Goal: Task Accomplishment & Management: Use online tool/utility

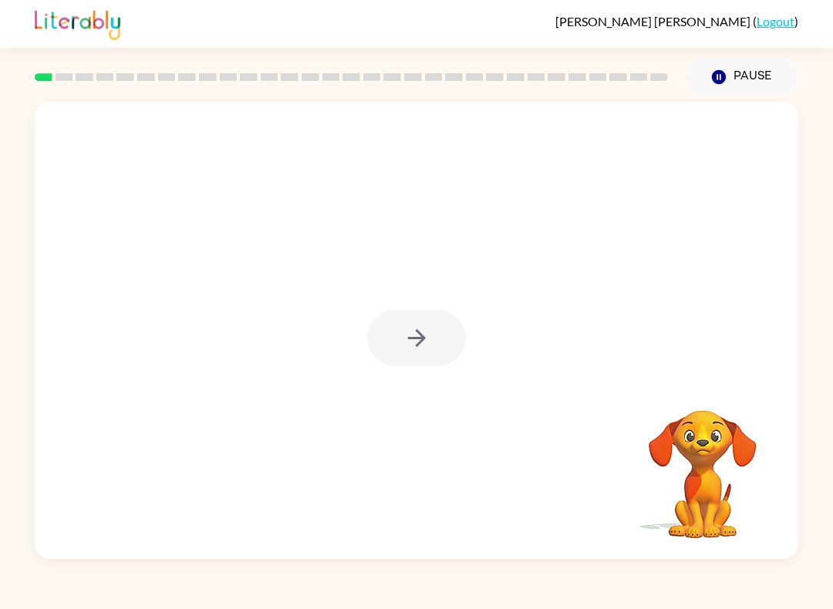
click at [425, 355] on div at bounding box center [416, 338] width 99 height 56
click at [413, 335] on icon "button" at bounding box center [416, 338] width 27 height 27
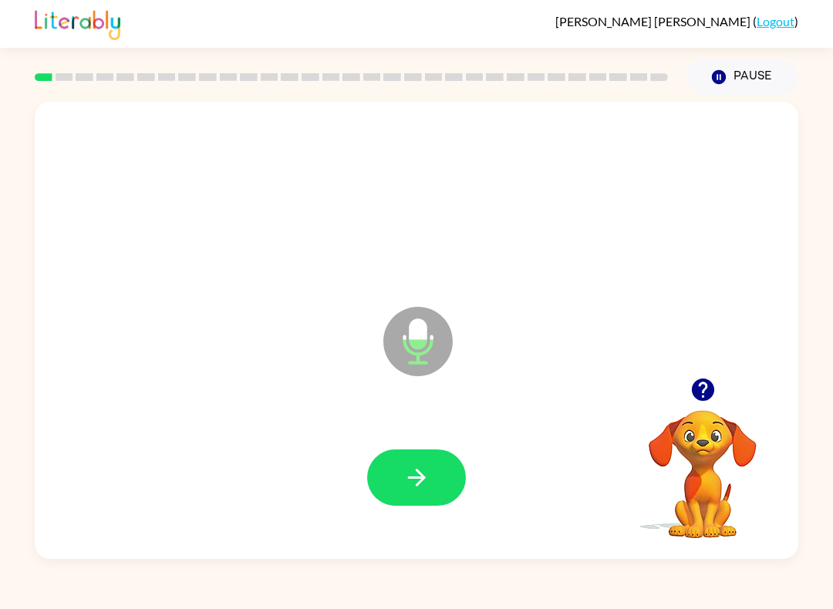
click at [417, 490] on icon "button" at bounding box center [416, 477] width 27 height 27
click at [428, 475] on icon "button" at bounding box center [416, 477] width 27 height 27
click at [429, 480] on icon "button" at bounding box center [416, 477] width 27 height 27
click at [419, 476] on icon "button" at bounding box center [416, 477] width 27 height 27
click at [426, 472] on icon "button" at bounding box center [416, 477] width 27 height 27
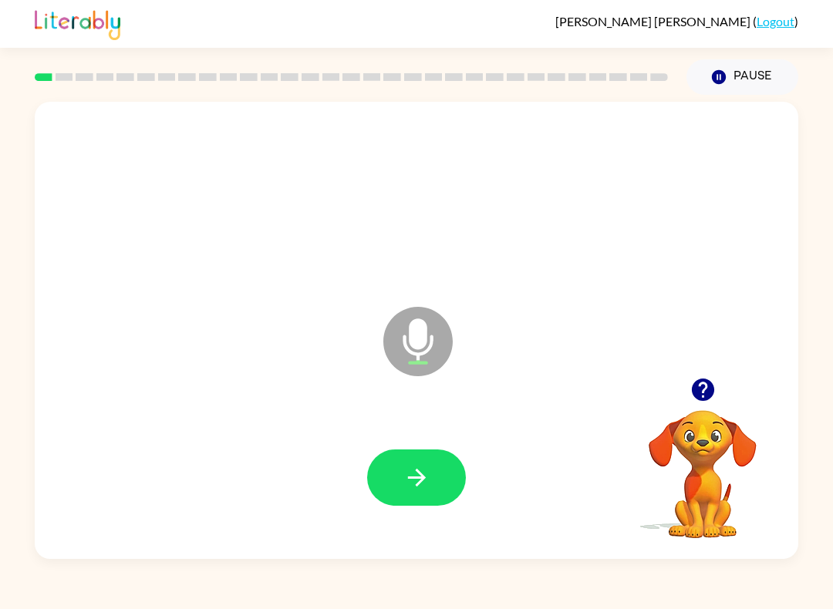
click at [438, 482] on button "button" at bounding box center [416, 478] width 99 height 56
click at [428, 480] on icon "button" at bounding box center [416, 477] width 27 height 27
click at [410, 482] on icon "button" at bounding box center [416, 477] width 27 height 27
click at [429, 486] on icon "button" at bounding box center [416, 477] width 27 height 27
click at [406, 486] on icon "button" at bounding box center [416, 477] width 27 height 27
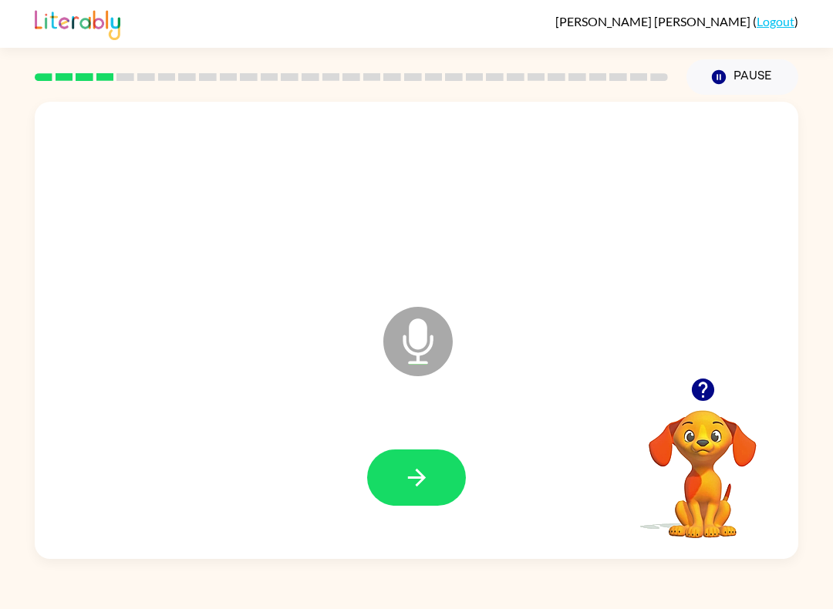
click at [429, 490] on icon "button" at bounding box center [416, 477] width 27 height 27
click at [412, 476] on icon "button" at bounding box center [416, 477] width 27 height 27
click at [425, 472] on icon "button" at bounding box center [416, 477] width 27 height 27
click at [421, 476] on icon "button" at bounding box center [416, 478] width 18 height 18
click at [405, 496] on button "button" at bounding box center [416, 478] width 99 height 56
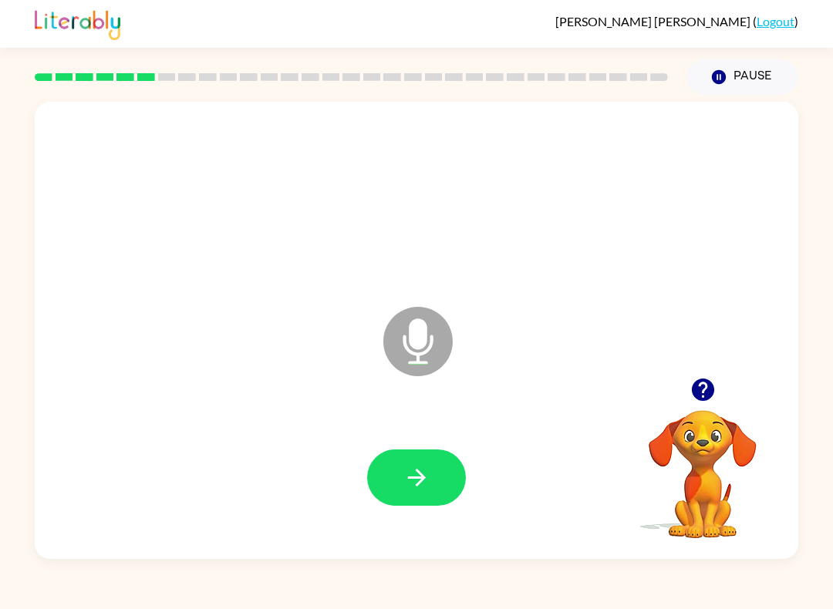
click at [426, 473] on icon "button" at bounding box center [416, 477] width 27 height 27
click at [436, 472] on button "button" at bounding box center [416, 478] width 99 height 56
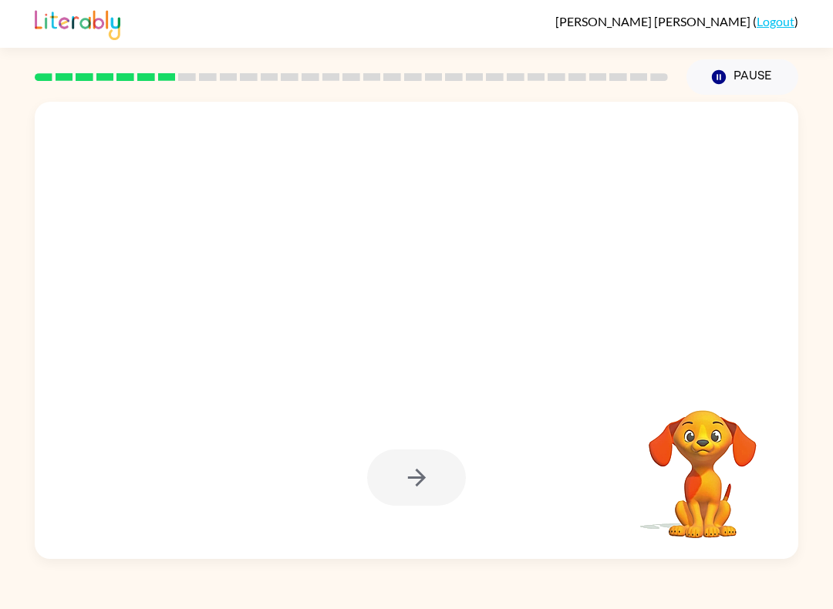
click at [429, 493] on div at bounding box center [416, 478] width 99 height 56
click at [434, 497] on div at bounding box center [416, 478] width 99 height 56
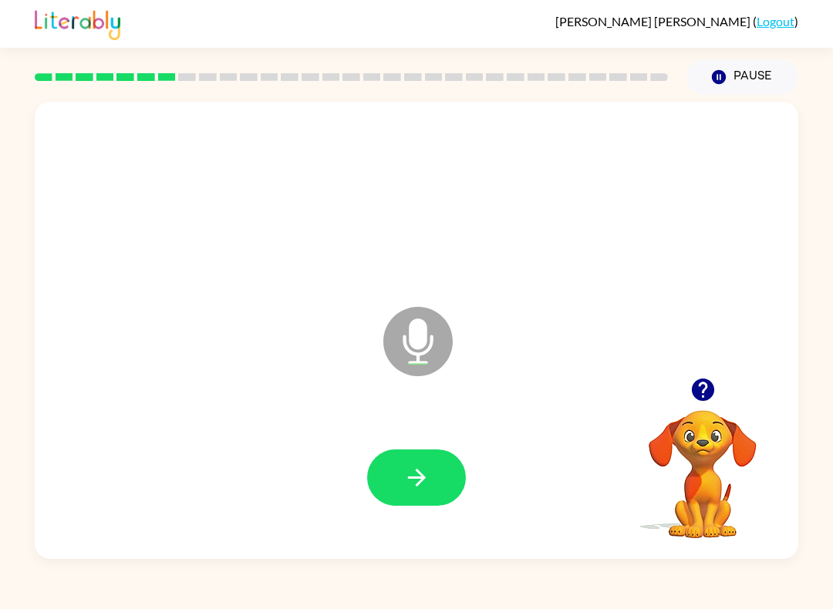
click at [433, 460] on button "button" at bounding box center [416, 478] width 99 height 56
click at [416, 474] on icon "button" at bounding box center [416, 477] width 27 height 27
click at [399, 476] on button "button" at bounding box center [416, 478] width 99 height 56
click at [403, 490] on icon "button" at bounding box center [416, 477] width 27 height 27
click at [412, 474] on icon "button" at bounding box center [416, 477] width 27 height 27
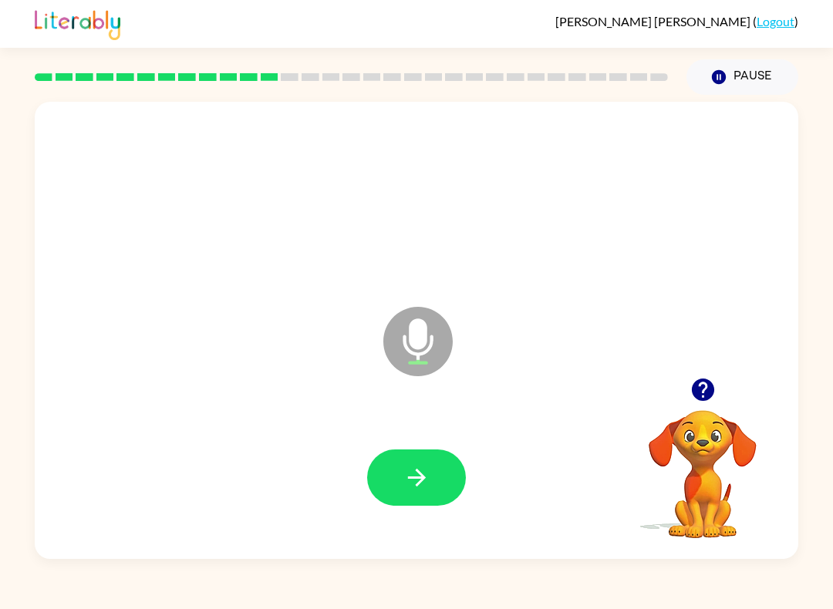
click at [403, 488] on icon "button" at bounding box center [416, 477] width 27 height 27
click at [437, 478] on button "button" at bounding box center [416, 478] width 99 height 56
click at [429, 460] on button "button" at bounding box center [416, 478] width 99 height 56
click at [414, 489] on icon "button" at bounding box center [416, 477] width 27 height 27
click at [426, 467] on icon "button" at bounding box center [416, 477] width 27 height 27
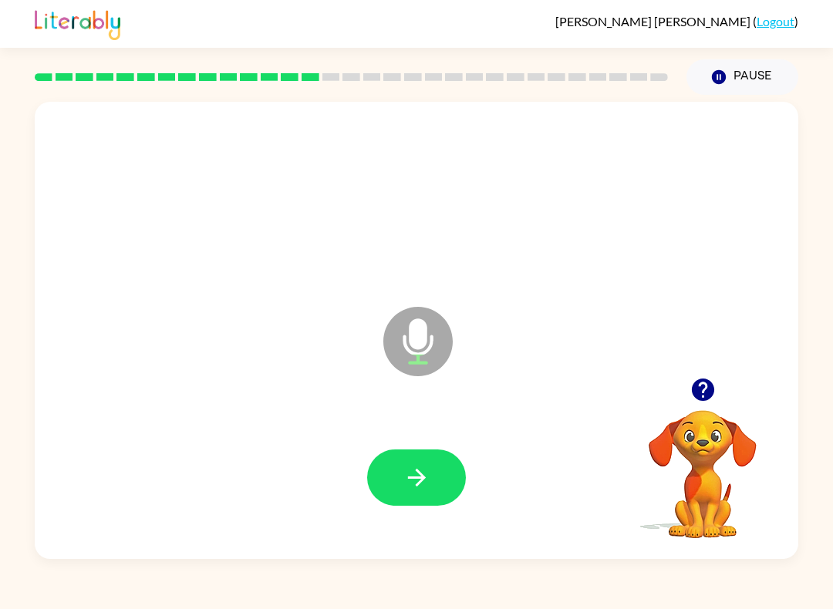
click at [402, 483] on button "button" at bounding box center [416, 478] width 99 height 56
click at [430, 502] on button "button" at bounding box center [416, 478] width 99 height 56
click at [438, 472] on button "button" at bounding box center [416, 478] width 99 height 56
click at [431, 485] on button "button" at bounding box center [416, 478] width 99 height 56
click at [421, 496] on button "button" at bounding box center [416, 478] width 99 height 56
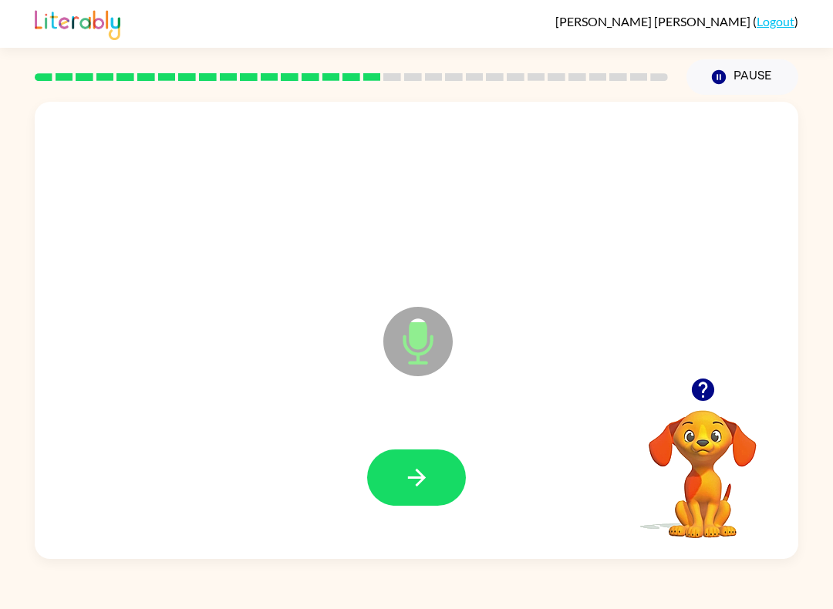
click at [412, 486] on icon "button" at bounding box center [416, 477] width 27 height 27
click at [541, 581] on div "Glenda Mathiesen ( Logout ) Pause Pause Microphone The Microphone is here when …" at bounding box center [416, 304] width 833 height 609
click at [435, 470] on button "button" at bounding box center [416, 478] width 99 height 56
click at [413, 469] on icon "button" at bounding box center [416, 477] width 27 height 27
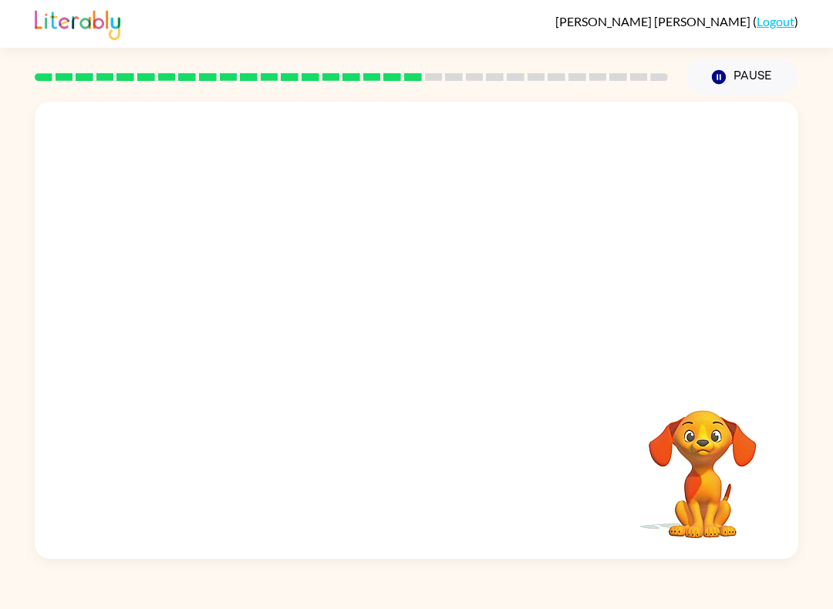
click at [646, 579] on div "Glenda Mathiesen ( Logout ) Pause Pause Your browser must support playing .mp4 …" at bounding box center [416, 304] width 833 height 609
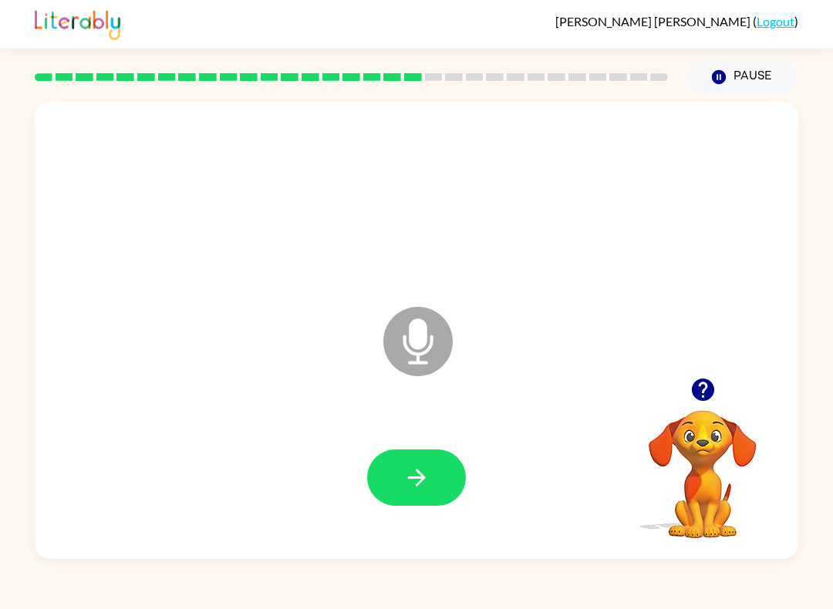
click at [399, 488] on button "button" at bounding box center [416, 478] width 99 height 56
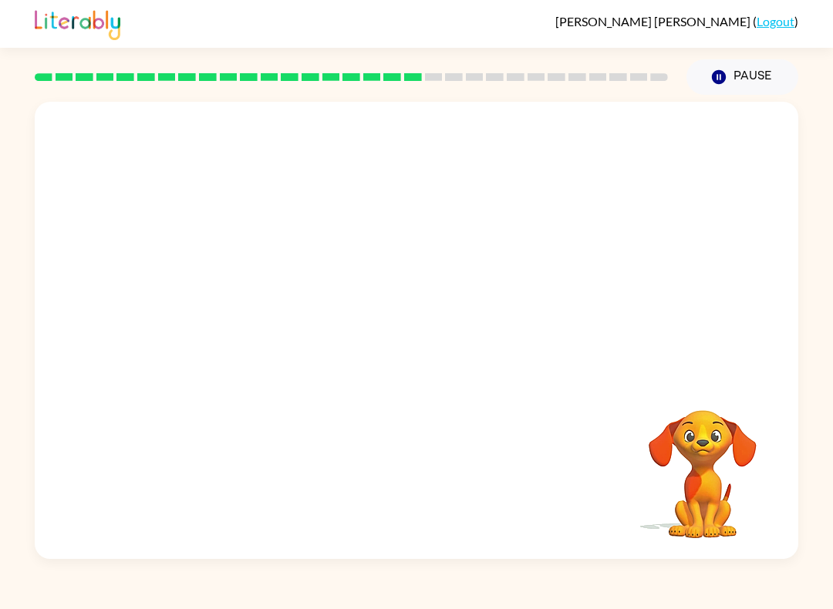
click at [483, 92] on div at bounding box center [351, 77] width 652 height 54
click at [463, 107] on div at bounding box center [416, 330] width 763 height 457
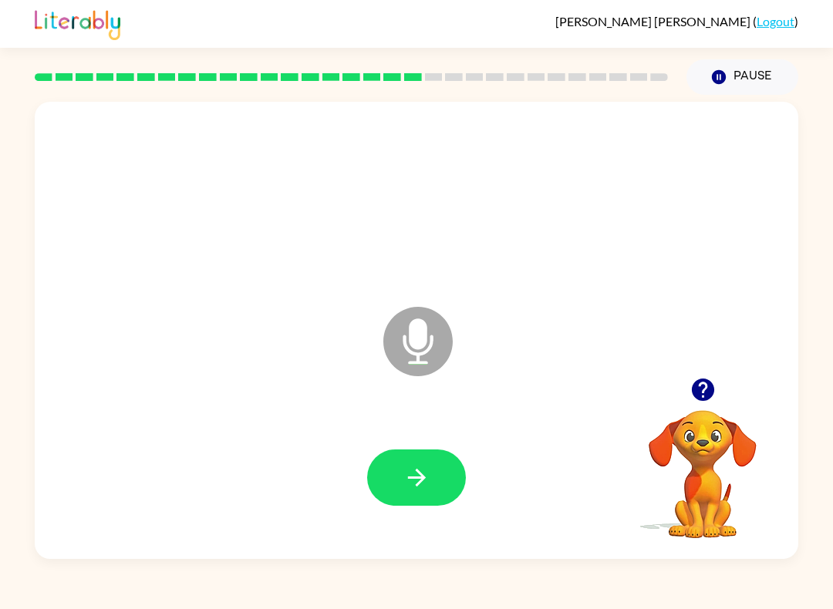
click at [722, 69] on button "Pause Pause" at bounding box center [742, 76] width 112 height 35
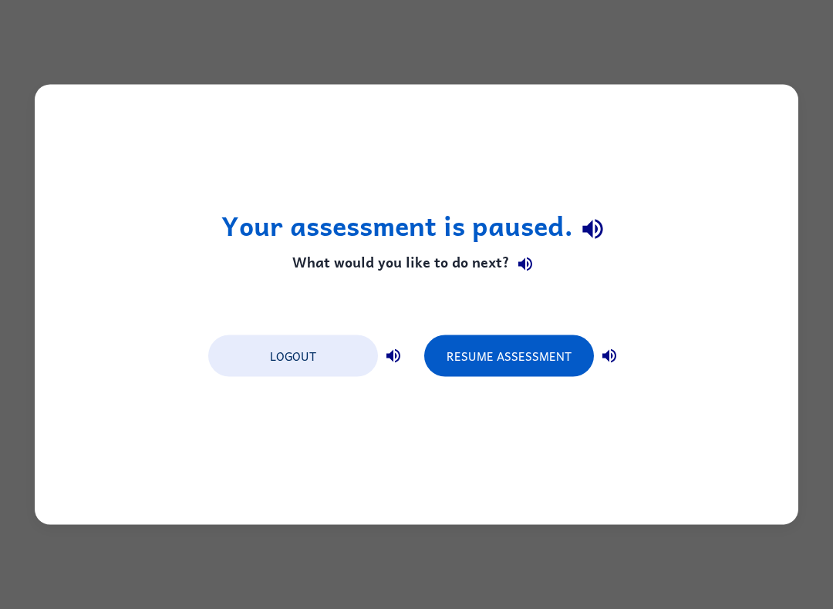
click at [756, 62] on div "Your assessment is paused. What would you like to do next? Logout Resume Assess…" at bounding box center [416, 304] width 833 height 609
click at [542, 355] on button "Resume Assessment" at bounding box center [509, 356] width 170 height 42
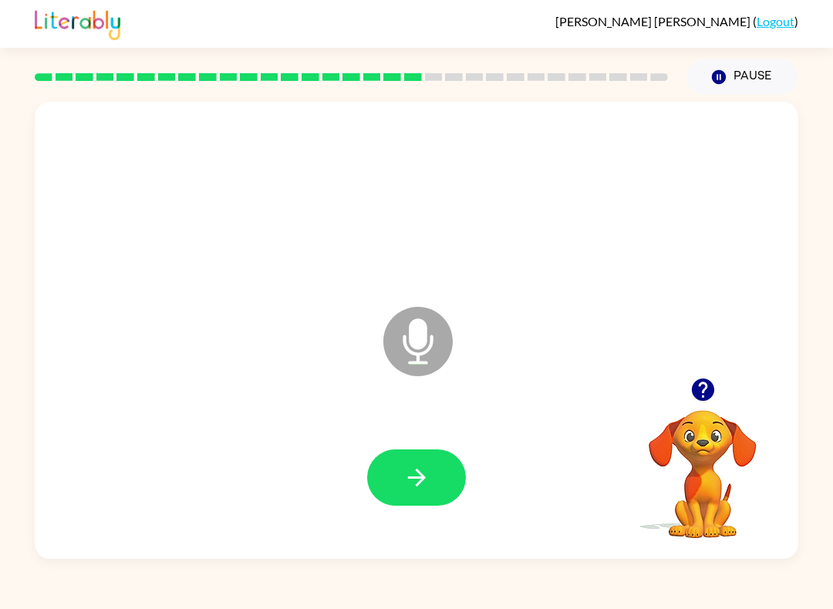
click at [428, 473] on icon "button" at bounding box center [416, 477] width 27 height 27
click at [403, 478] on icon "button" at bounding box center [416, 477] width 27 height 27
click at [423, 476] on icon "button" at bounding box center [416, 478] width 18 height 18
click at [433, 472] on button "button" at bounding box center [416, 478] width 99 height 56
click at [412, 504] on button "button" at bounding box center [416, 478] width 99 height 56
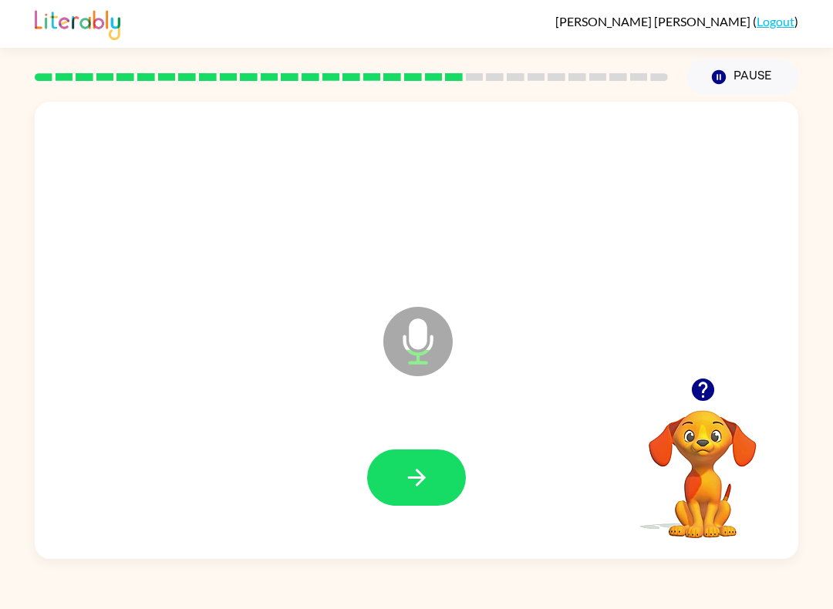
click at [410, 458] on button "button" at bounding box center [416, 478] width 99 height 56
click at [408, 494] on button "button" at bounding box center [416, 478] width 99 height 56
click at [412, 465] on icon "button" at bounding box center [416, 477] width 27 height 27
click at [396, 497] on button "button" at bounding box center [416, 478] width 99 height 56
click at [428, 476] on icon "button" at bounding box center [416, 477] width 27 height 27
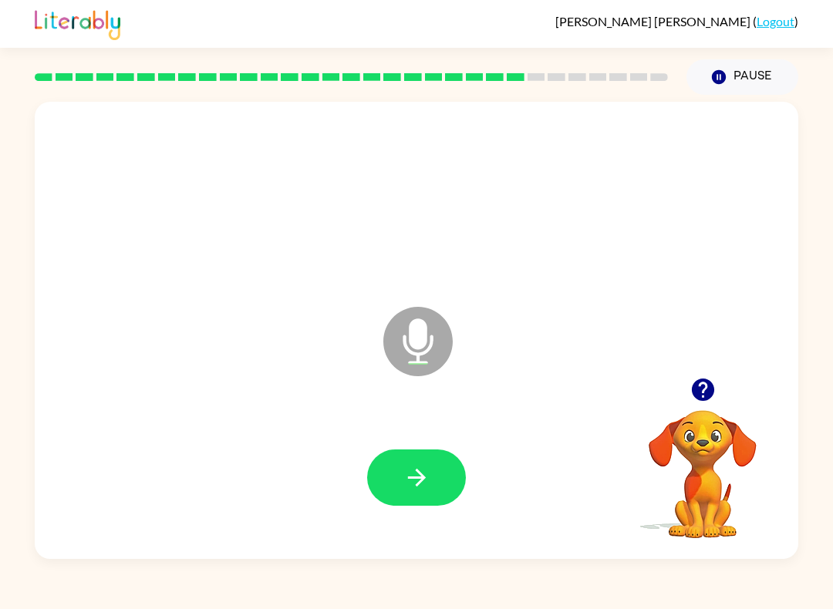
click at [420, 477] on icon "button" at bounding box center [416, 477] width 27 height 27
click at [432, 464] on button "button" at bounding box center [416, 478] width 99 height 56
click at [426, 476] on icon "button" at bounding box center [416, 477] width 27 height 27
click at [428, 488] on icon "button" at bounding box center [416, 477] width 27 height 27
click at [425, 475] on icon "button" at bounding box center [416, 477] width 27 height 27
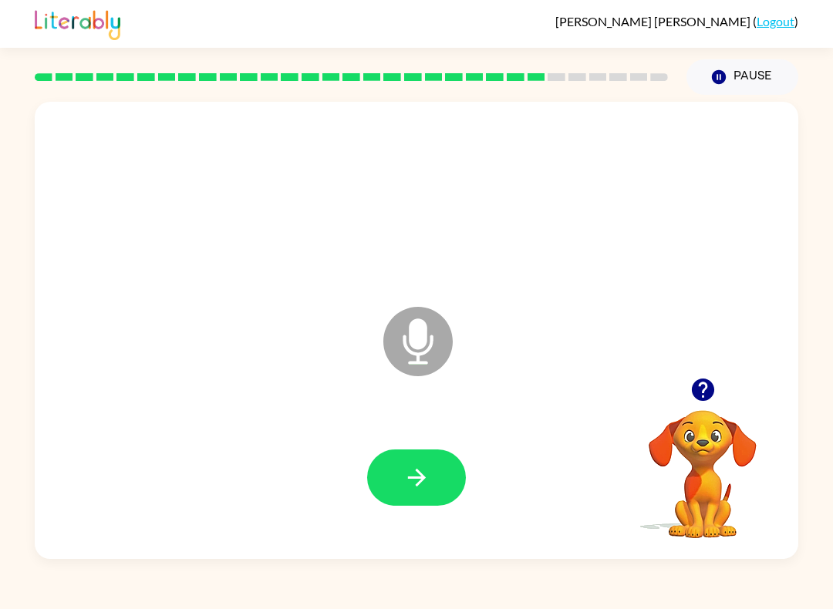
click at [430, 476] on button "button" at bounding box center [416, 478] width 99 height 56
click at [423, 494] on button "button" at bounding box center [416, 478] width 99 height 56
click at [422, 484] on icon "button" at bounding box center [416, 477] width 27 height 27
click at [436, 471] on button "button" at bounding box center [416, 478] width 99 height 56
click at [414, 477] on icon "button" at bounding box center [416, 477] width 27 height 27
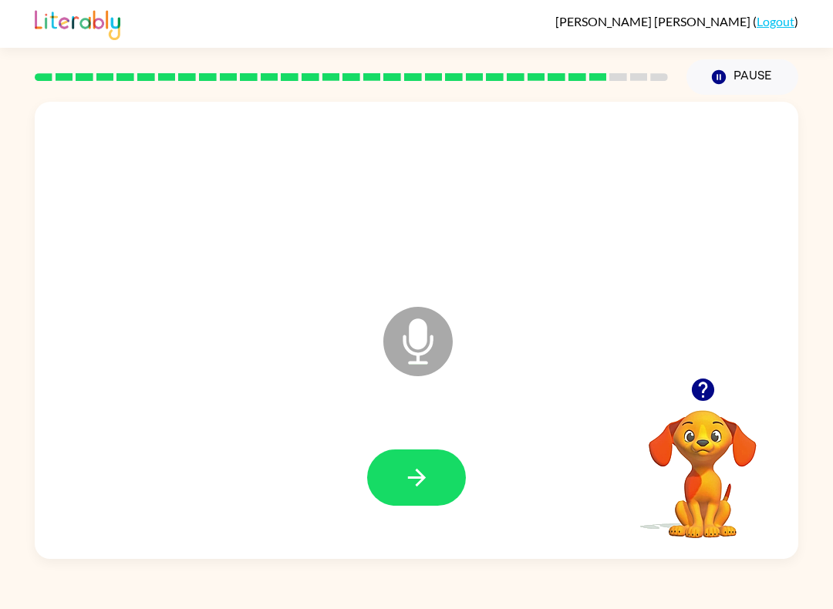
click at [420, 478] on icon "button" at bounding box center [416, 478] width 18 height 18
click at [439, 487] on button "button" at bounding box center [416, 478] width 99 height 56
click at [416, 472] on icon "button" at bounding box center [416, 477] width 27 height 27
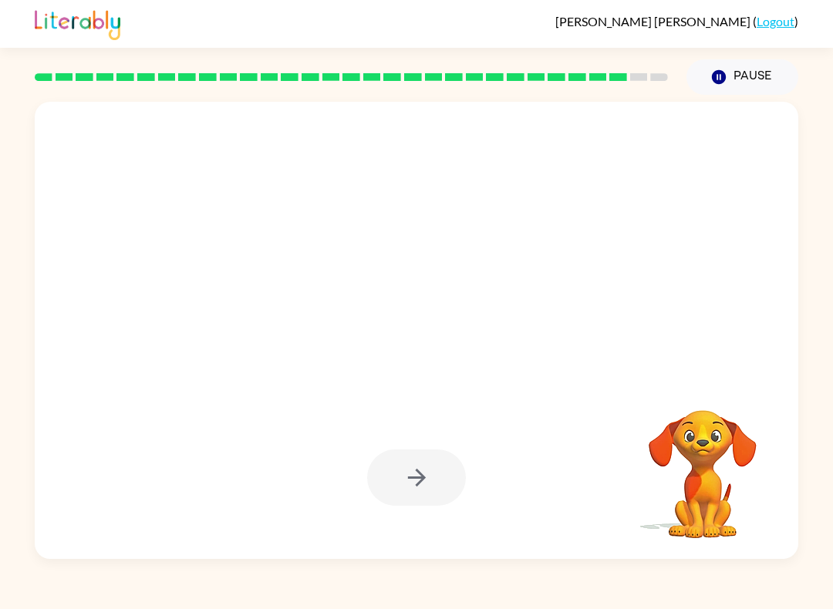
click at [423, 505] on div at bounding box center [416, 478] width 99 height 56
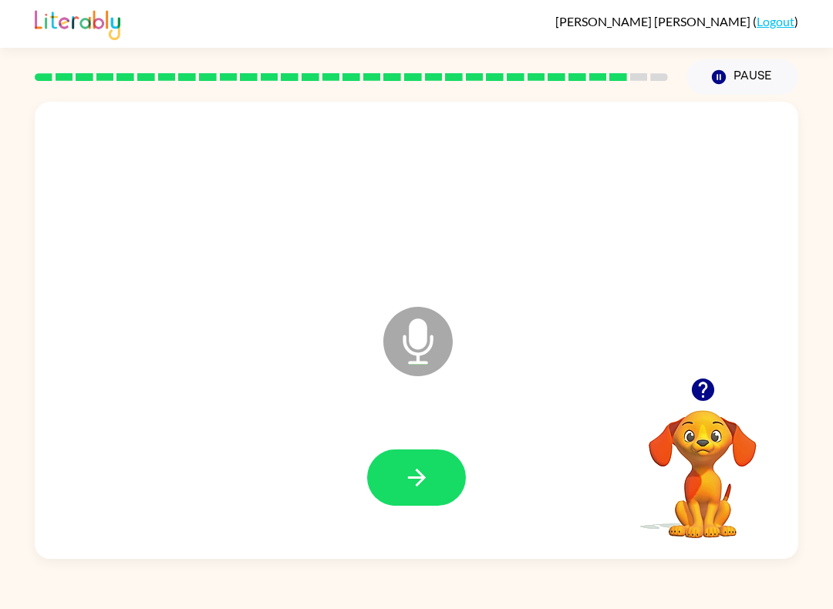
click at [424, 490] on icon "button" at bounding box center [416, 477] width 27 height 27
click at [421, 470] on icon "button" at bounding box center [416, 477] width 27 height 27
click at [422, 476] on icon "button" at bounding box center [416, 478] width 18 height 18
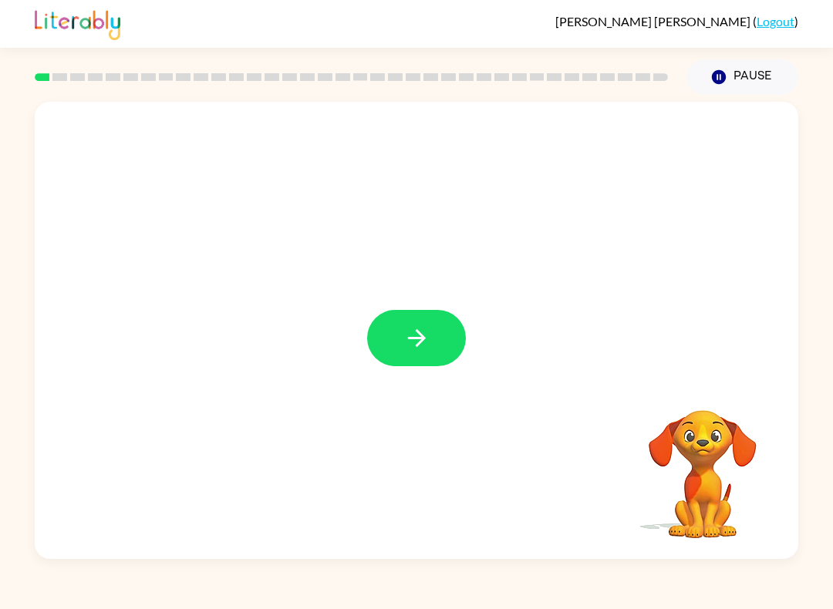
click at [427, 315] on button "button" at bounding box center [416, 338] width 99 height 56
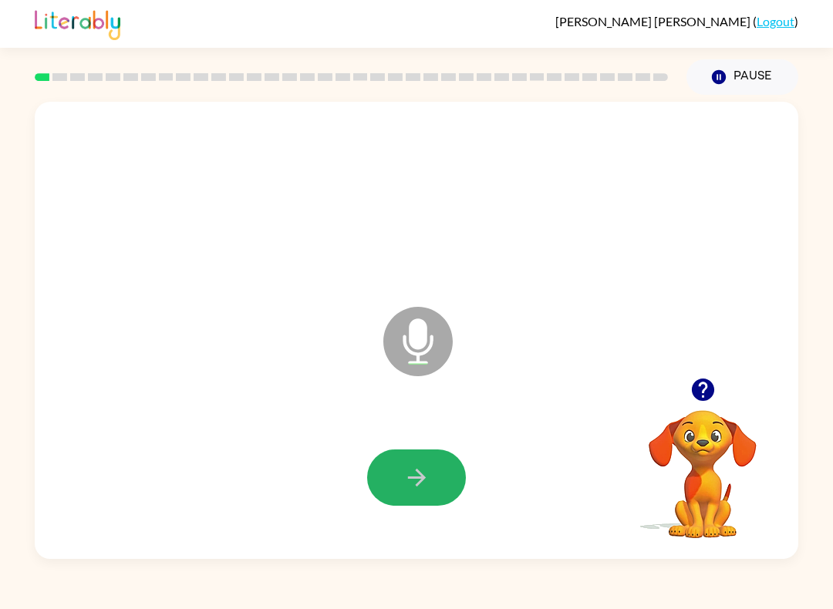
click at [419, 493] on button "button" at bounding box center [416, 478] width 99 height 56
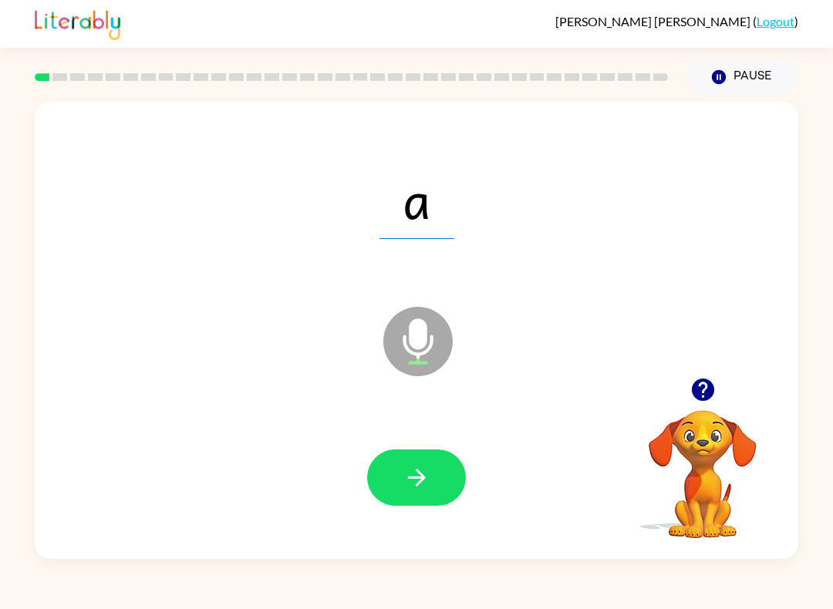
click at [419, 483] on icon "button" at bounding box center [416, 478] width 18 height 18
click at [437, 474] on button "button" at bounding box center [416, 478] width 99 height 56
click at [438, 489] on button "button" at bounding box center [416, 478] width 99 height 56
click at [429, 483] on icon "button" at bounding box center [416, 477] width 27 height 27
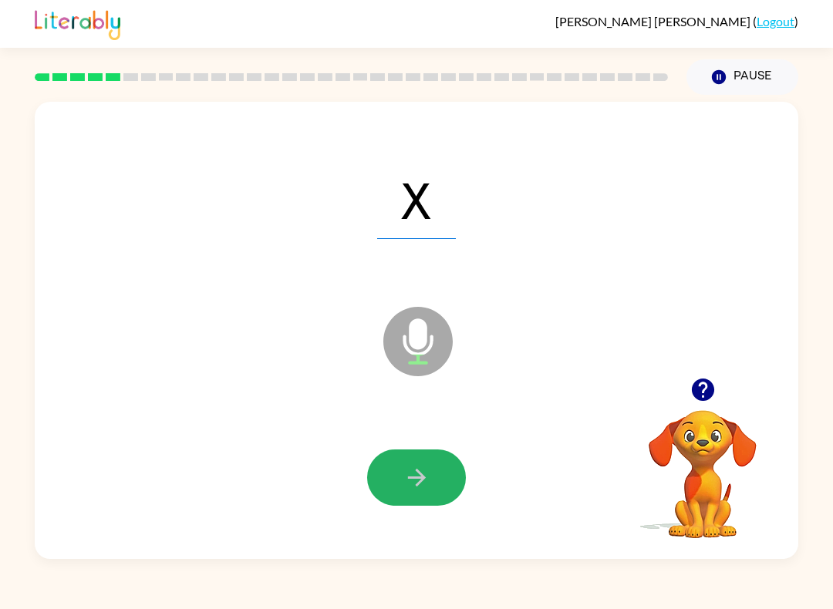
click at [419, 487] on icon "button" at bounding box center [416, 477] width 27 height 27
click at [439, 473] on button "button" at bounding box center [416, 478] width 99 height 56
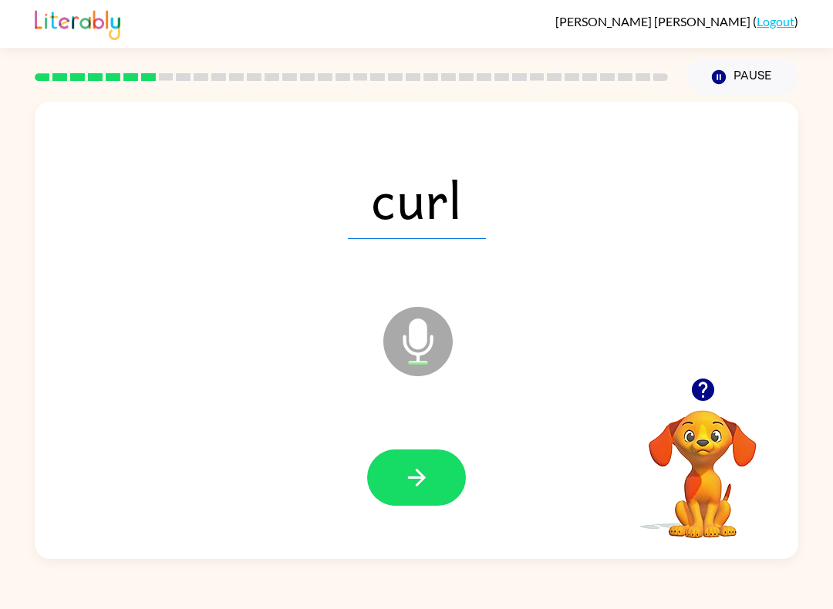
click at [407, 489] on icon "button" at bounding box center [416, 477] width 27 height 27
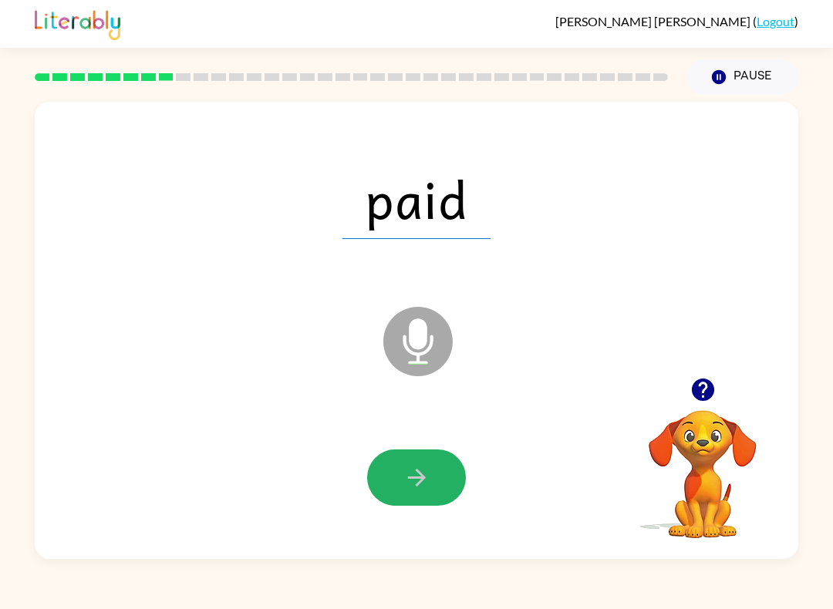
click at [426, 477] on icon "button" at bounding box center [416, 477] width 27 height 27
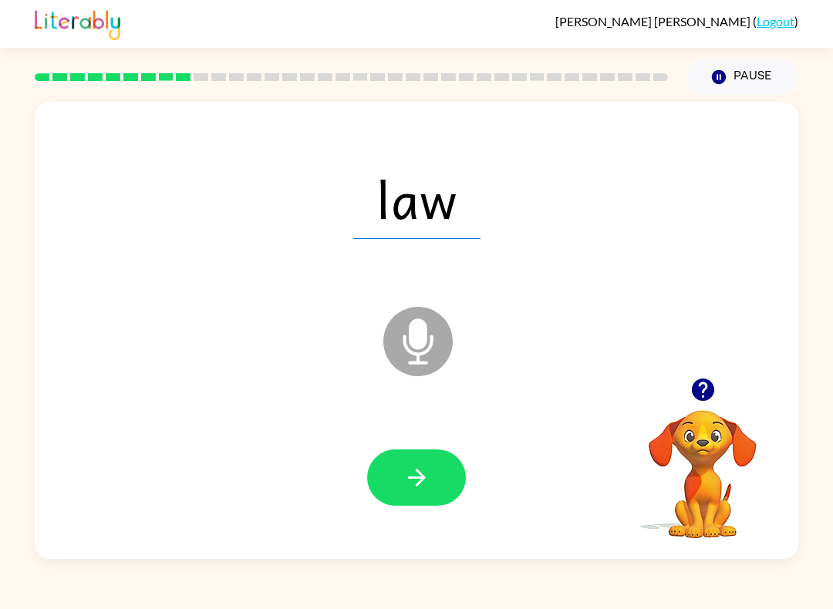
click at [431, 486] on button "button" at bounding box center [416, 478] width 99 height 56
click at [398, 483] on button "button" at bounding box center [416, 478] width 99 height 56
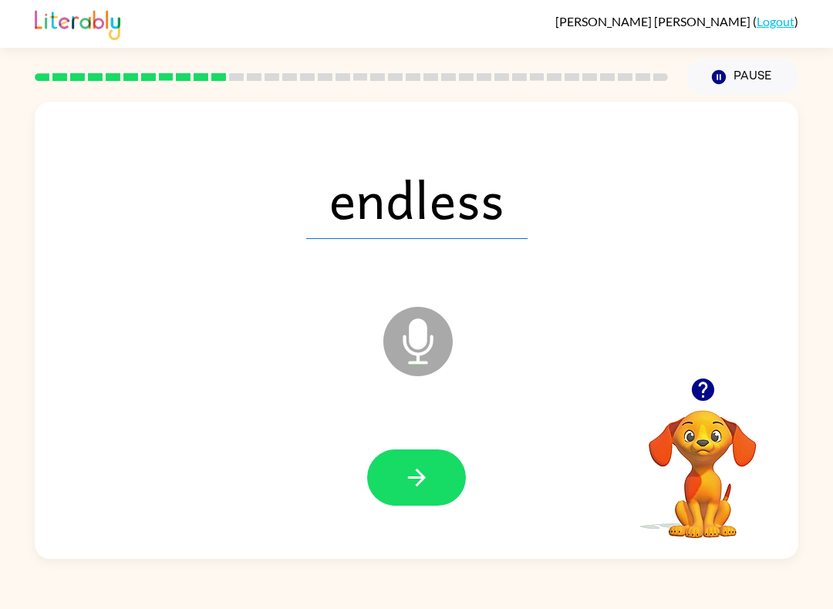
click at [415, 482] on icon "button" at bounding box center [416, 477] width 27 height 27
click at [416, 497] on button "button" at bounding box center [416, 478] width 99 height 56
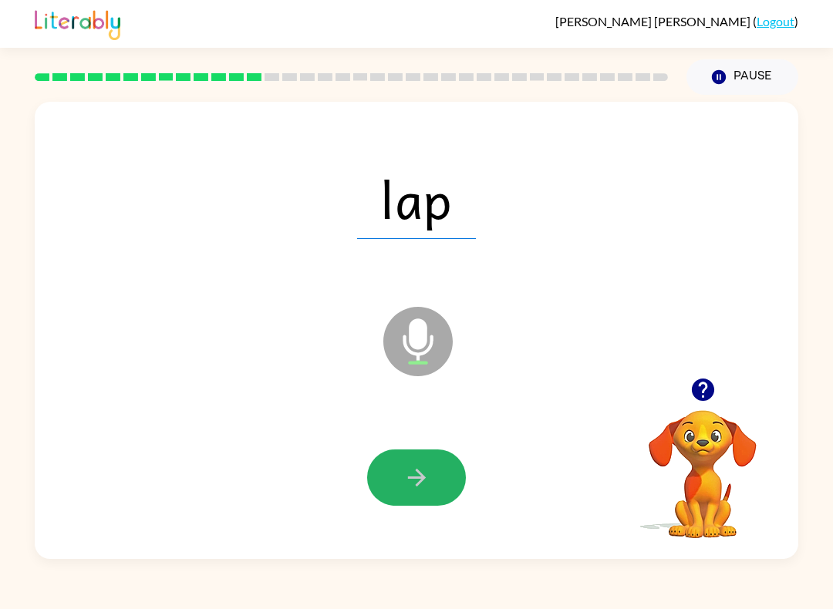
click at [406, 490] on icon "button" at bounding box center [416, 477] width 27 height 27
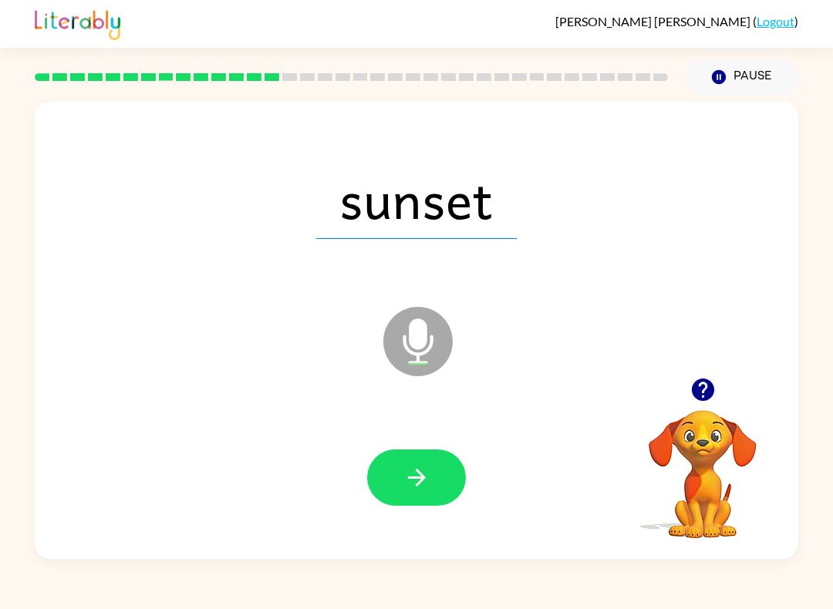
click at [434, 493] on button "button" at bounding box center [416, 478] width 99 height 56
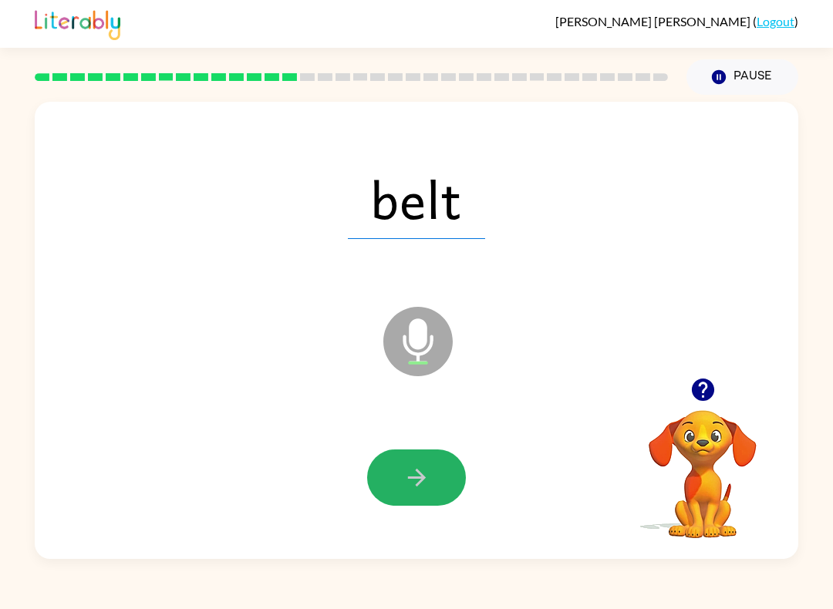
click at [402, 493] on button "button" at bounding box center [416, 478] width 99 height 56
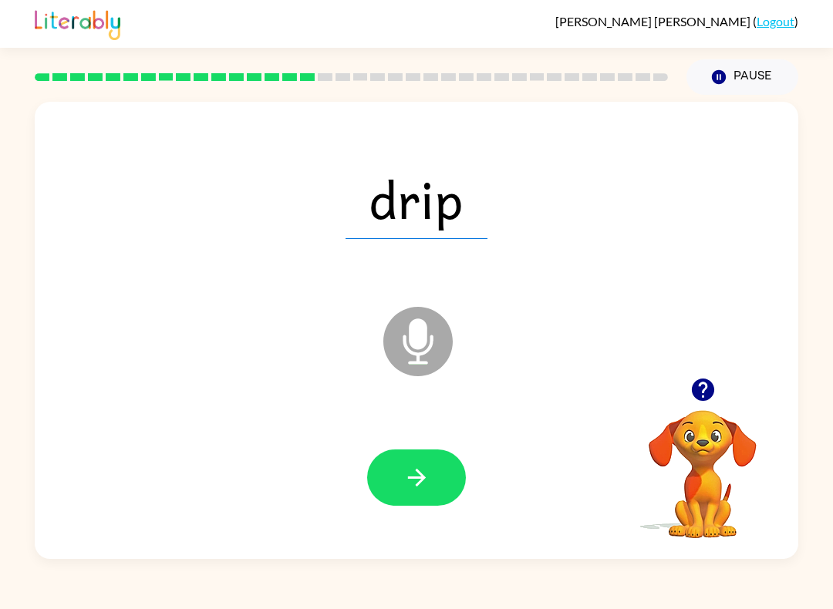
click at [425, 469] on icon "button" at bounding box center [416, 477] width 27 height 27
click at [424, 475] on icon "button" at bounding box center [416, 477] width 27 height 27
click at [407, 463] on button "button" at bounding box center [416, 478] width 99 height 56
click at [423, 499] on button "button" at bounding box center [416, 478] width 99 height 56
click at [426, 470] on icon "button" at bounding box center [416, 477] width 27 height 27
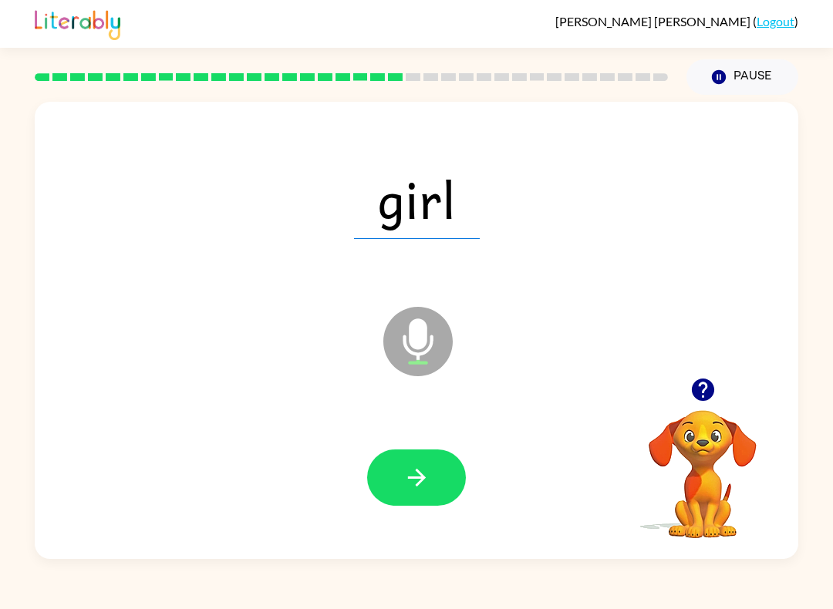
click at [407, 470] on icon "button" at bounding box center [416, 477] width 27 height 27
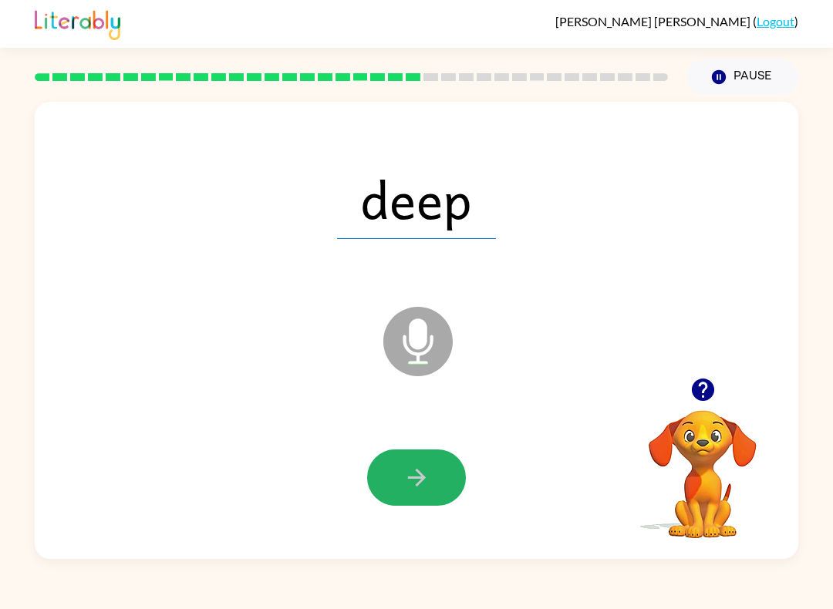
click at [402, 493] on button "button" at bounding box center [416, 478] width 99 height 56
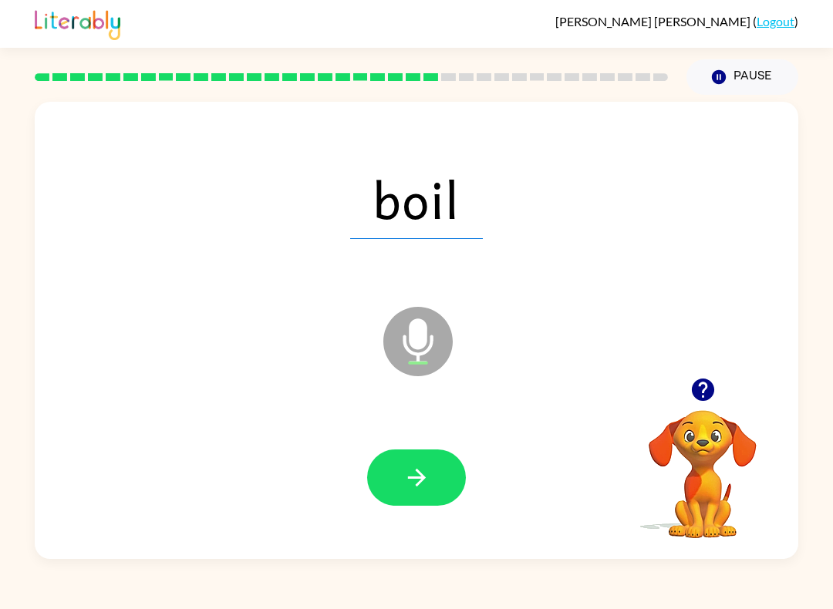
click at [437, 483] on button "button" at bounding box center [416, 478] width 99 height 56
click at [403, 479] on icon "button" at bounding box center [416, 477] width 27 height 27
click at [408, 493] on button "button" at bounding box center [416, 478] width 99 height 56
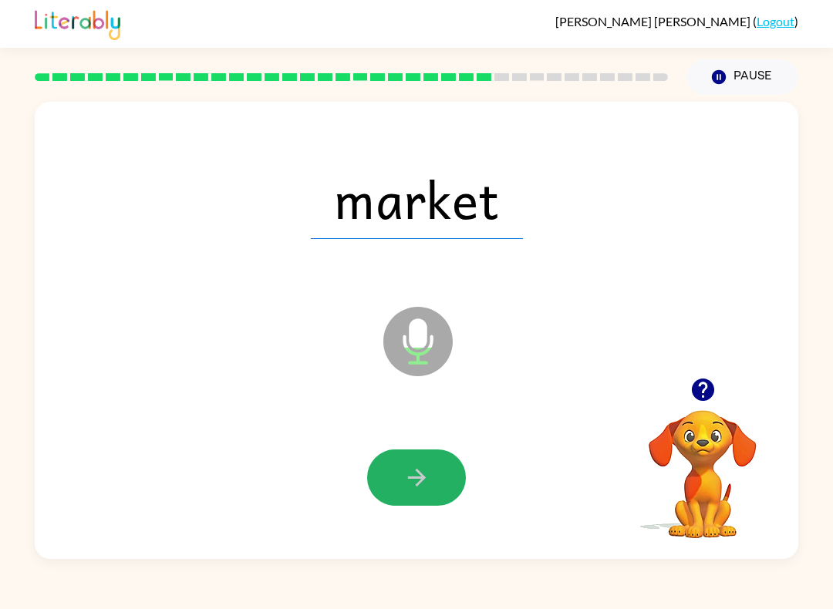
click at [435, 480] on button "button" at bounding box center [416, 478] width 99 height 56
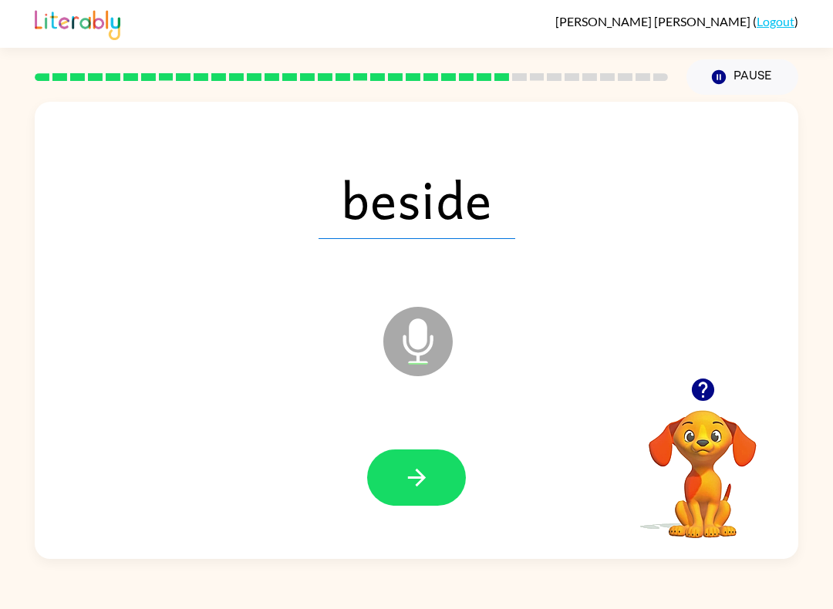
click at [438, 470] on button "button" at bounding box center [416, 478] width 99 height 56
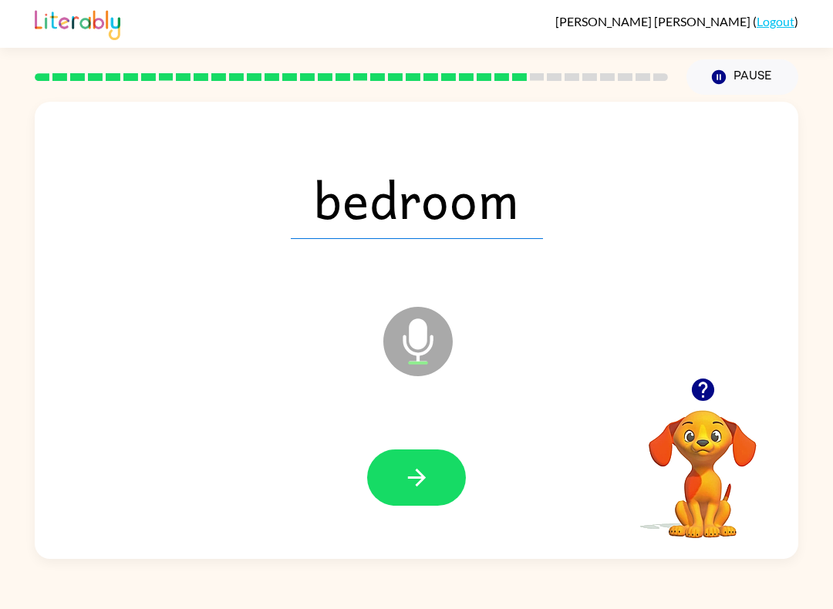
click at [416, 481] on icon "button" at bounding box center [416, 477] width 27 height 27
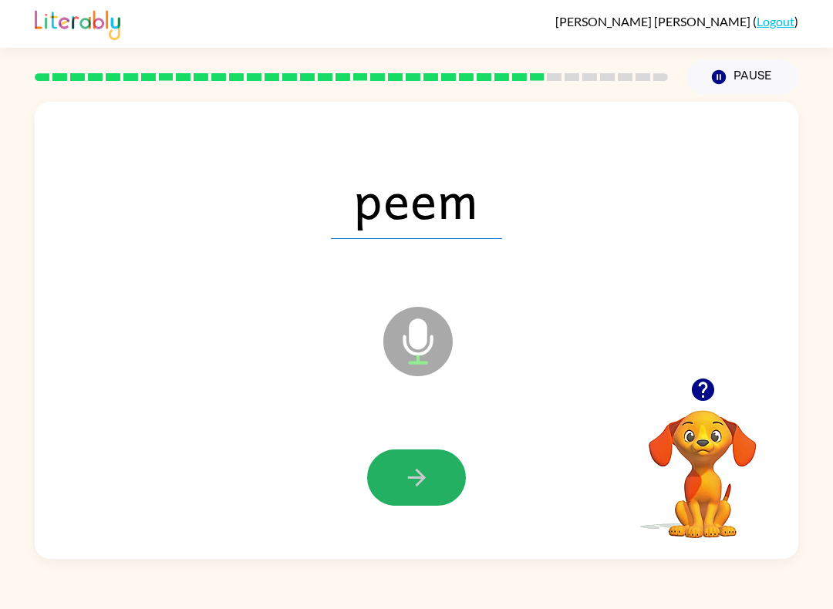
click at [420, 474] on icon "button" at bounding box center [416, 478] width 18 height 18
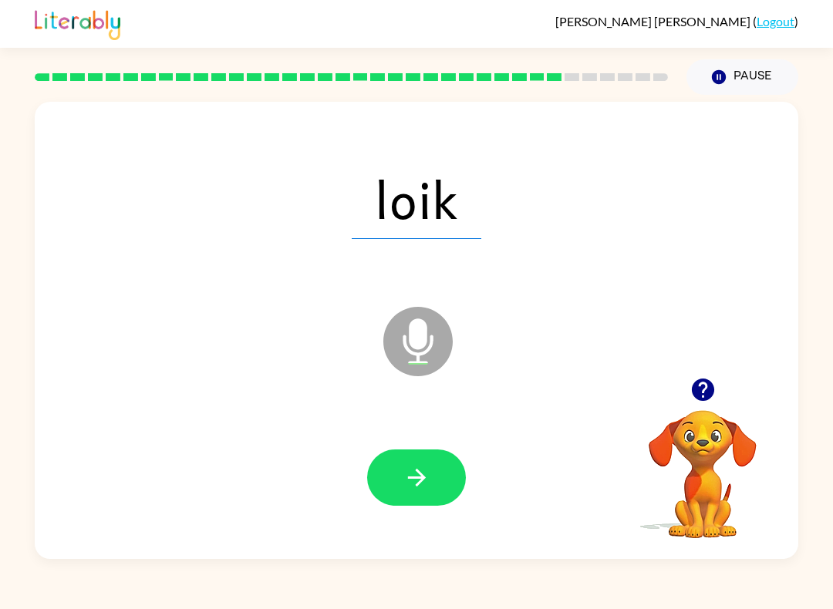
click at [418, 487] on icon "button" at bounding box center [416, 477] width 27 height 27
click at [422, 478] on icon "button" at bounding box center [416, 478] width 18 height 18
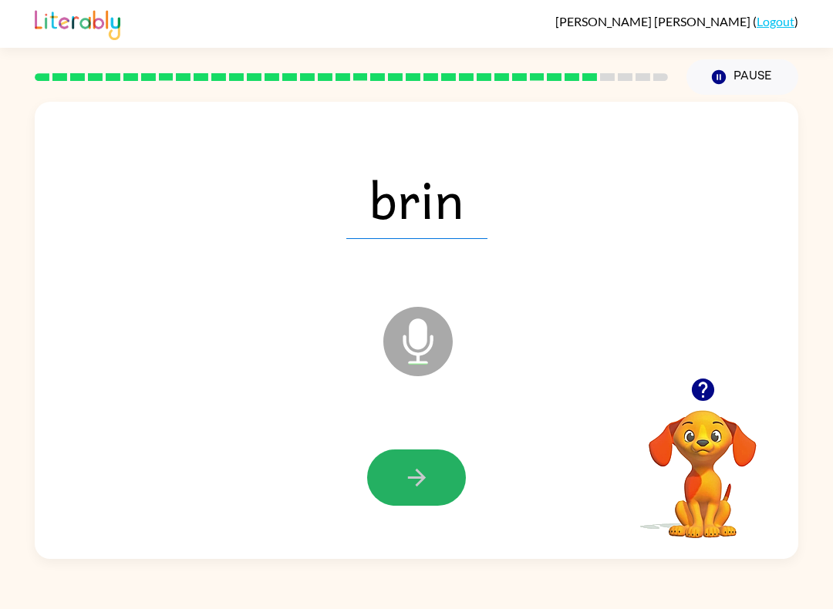
click at [439, 470] on button "button" at bounding box center [416, 478] width 99 height 56
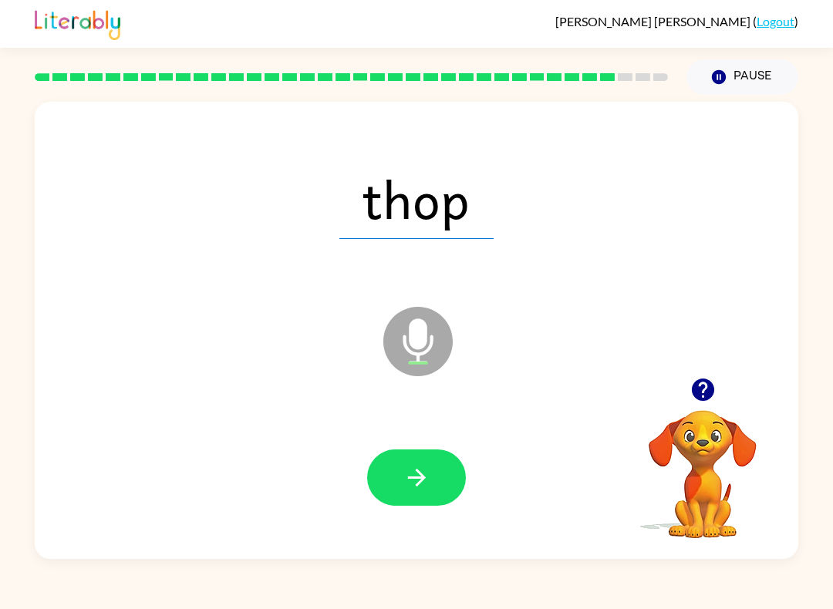
click at [423, 493] on button "button" at bounding box center [416, 478] width 99 height 56
click at [418, 482] on icon "button" at bounding box center [416, 477] width 27 height 27
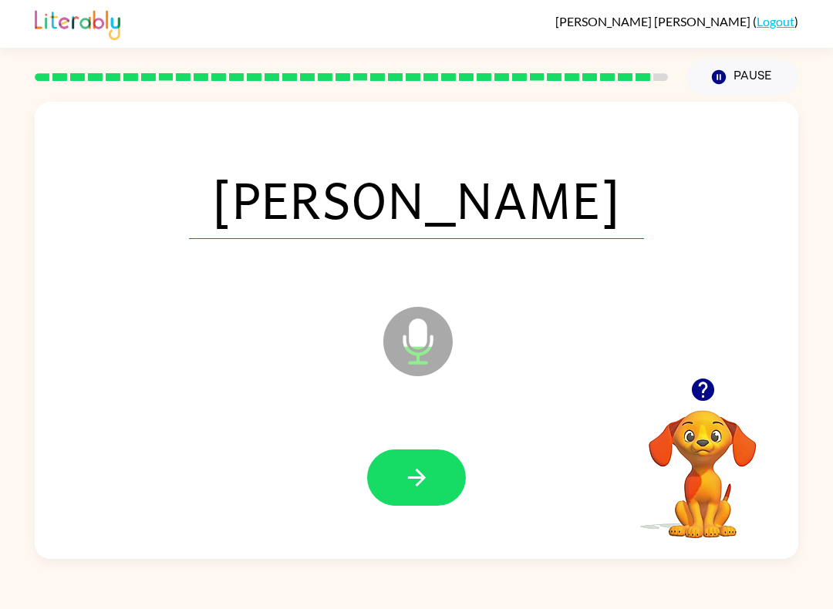
click at [415, 483] on icon "button" at bounding box center [416, 477] width 27 height 27
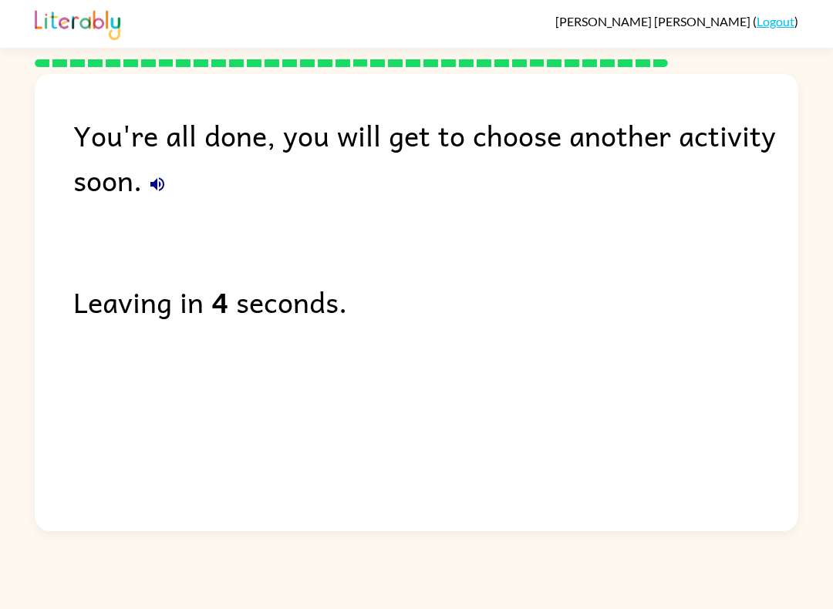
click at [766, 28] on link "Logout" at bounding box center [775, 21] width 38 height 15
